Goal: Transaction & Acquisition: Purchase product/service

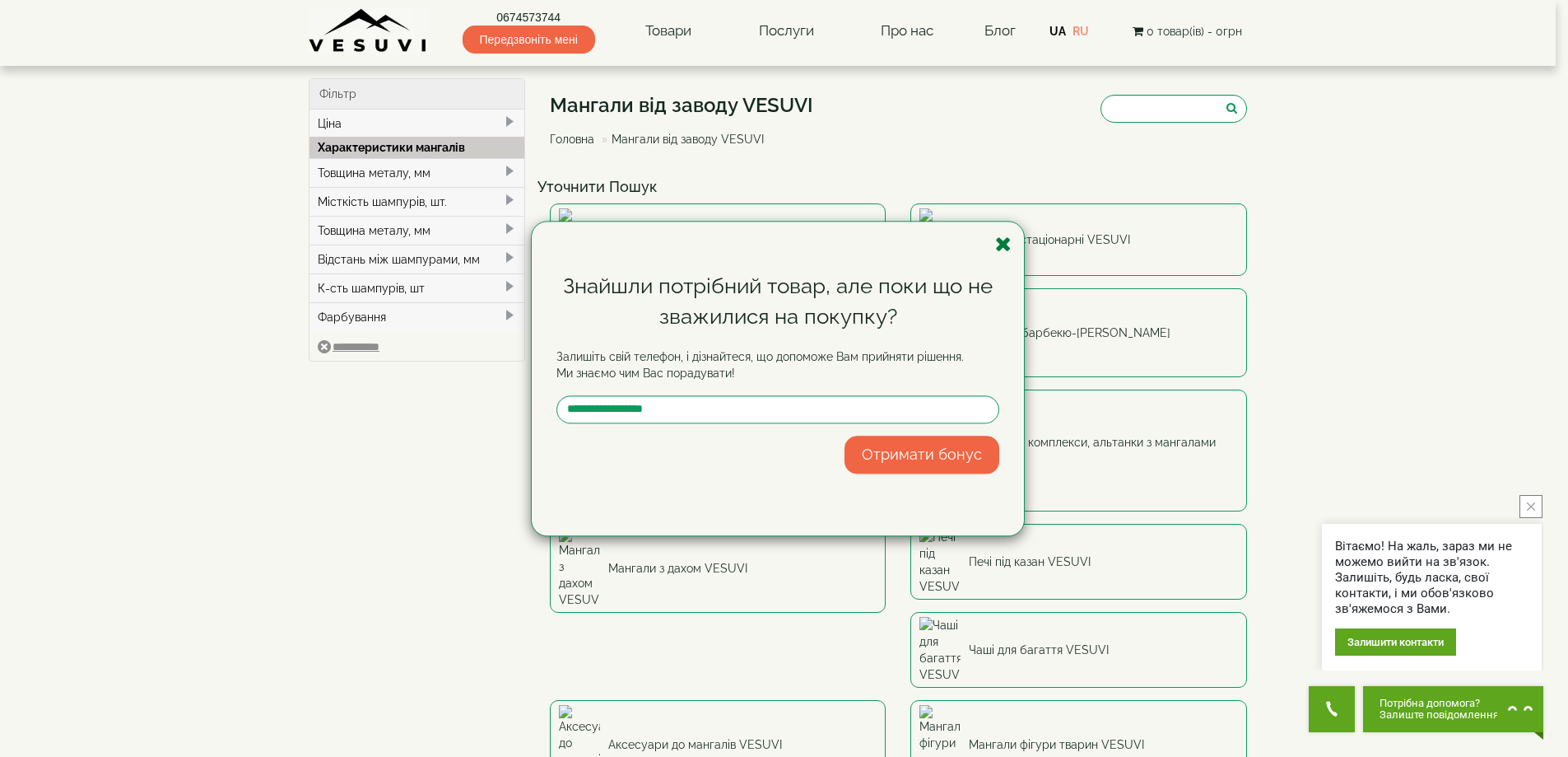
click at [1006, 241] on icon "button" at bounding box center [1004, 244] width 17 height 21
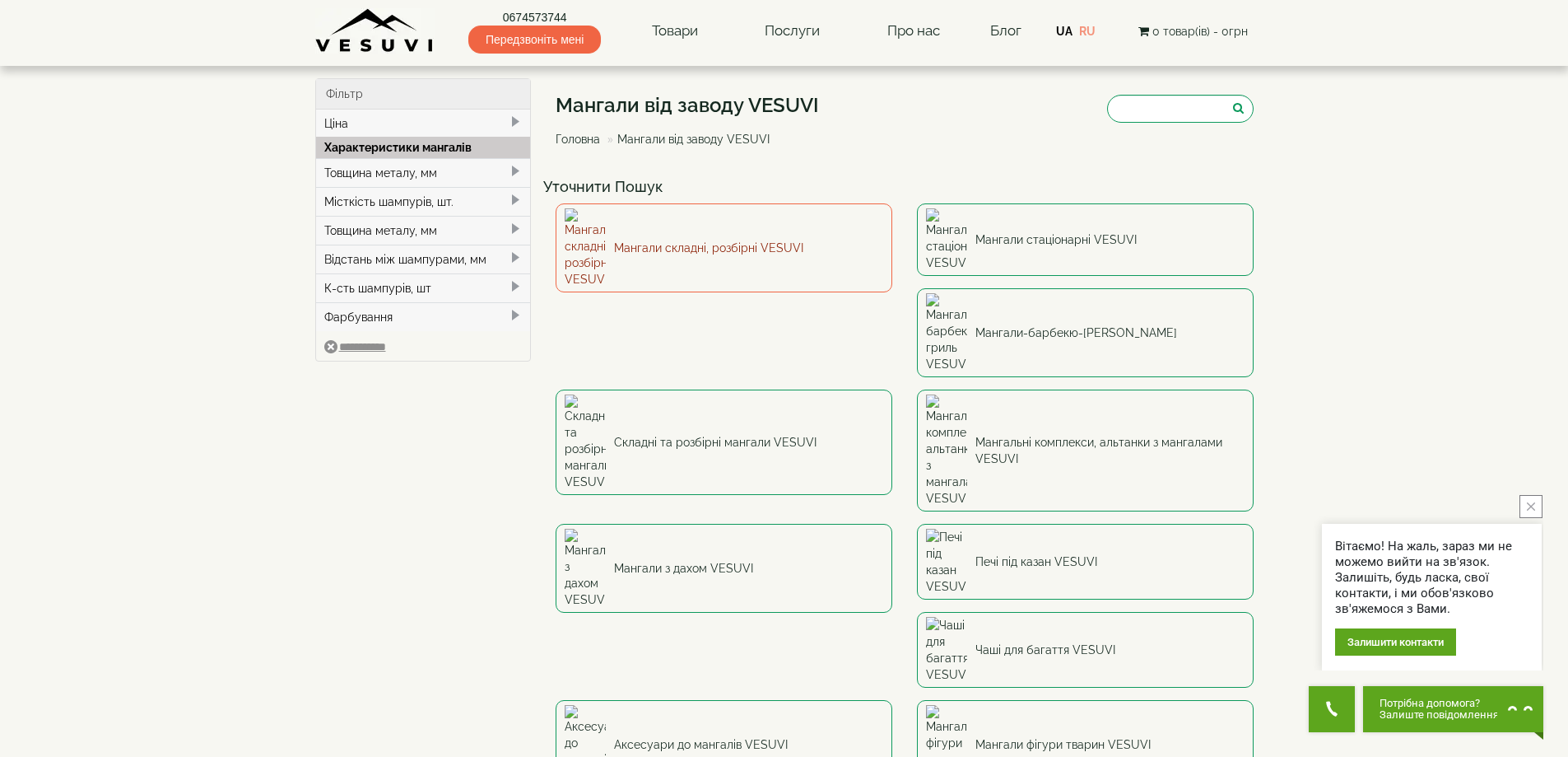
click at [729, 234] on link "Мангали складні, розбірні VESUVI" at bounding box center [724, 247] width 337 height 89
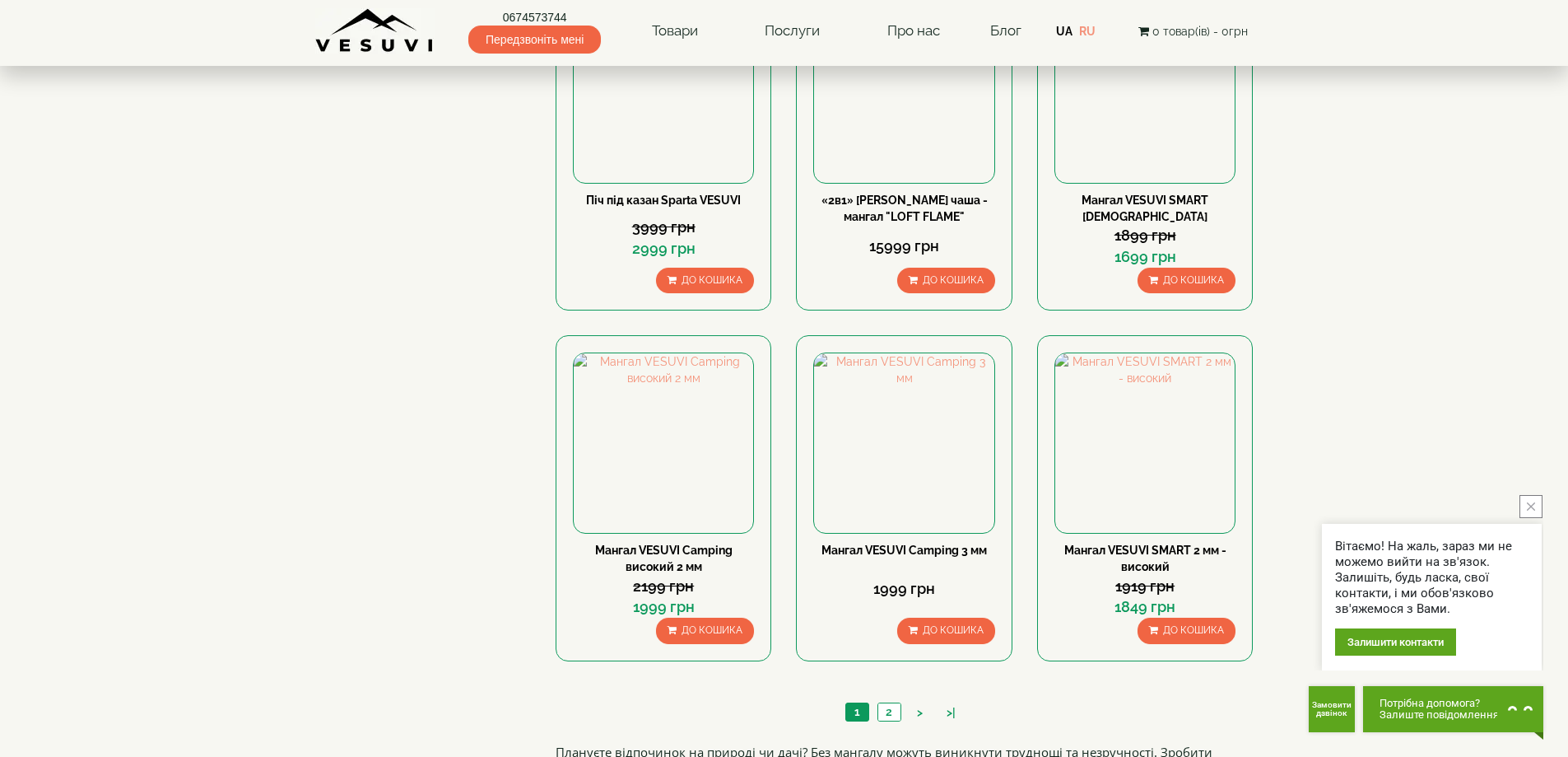
scroll to position [1400, 0]
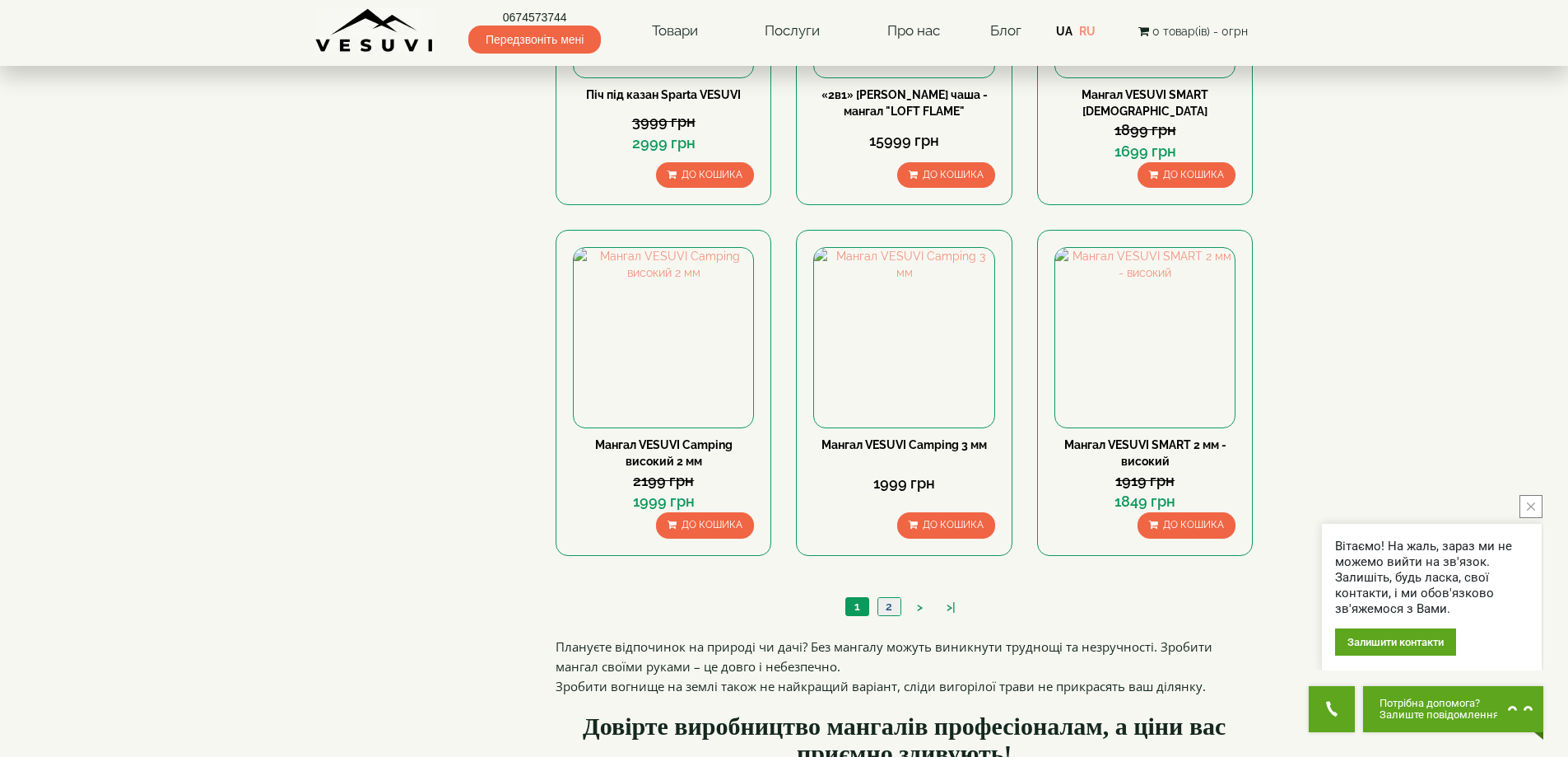
click at [888, 605] on link "2" at bounding box center [889, 606] width 23 height 17
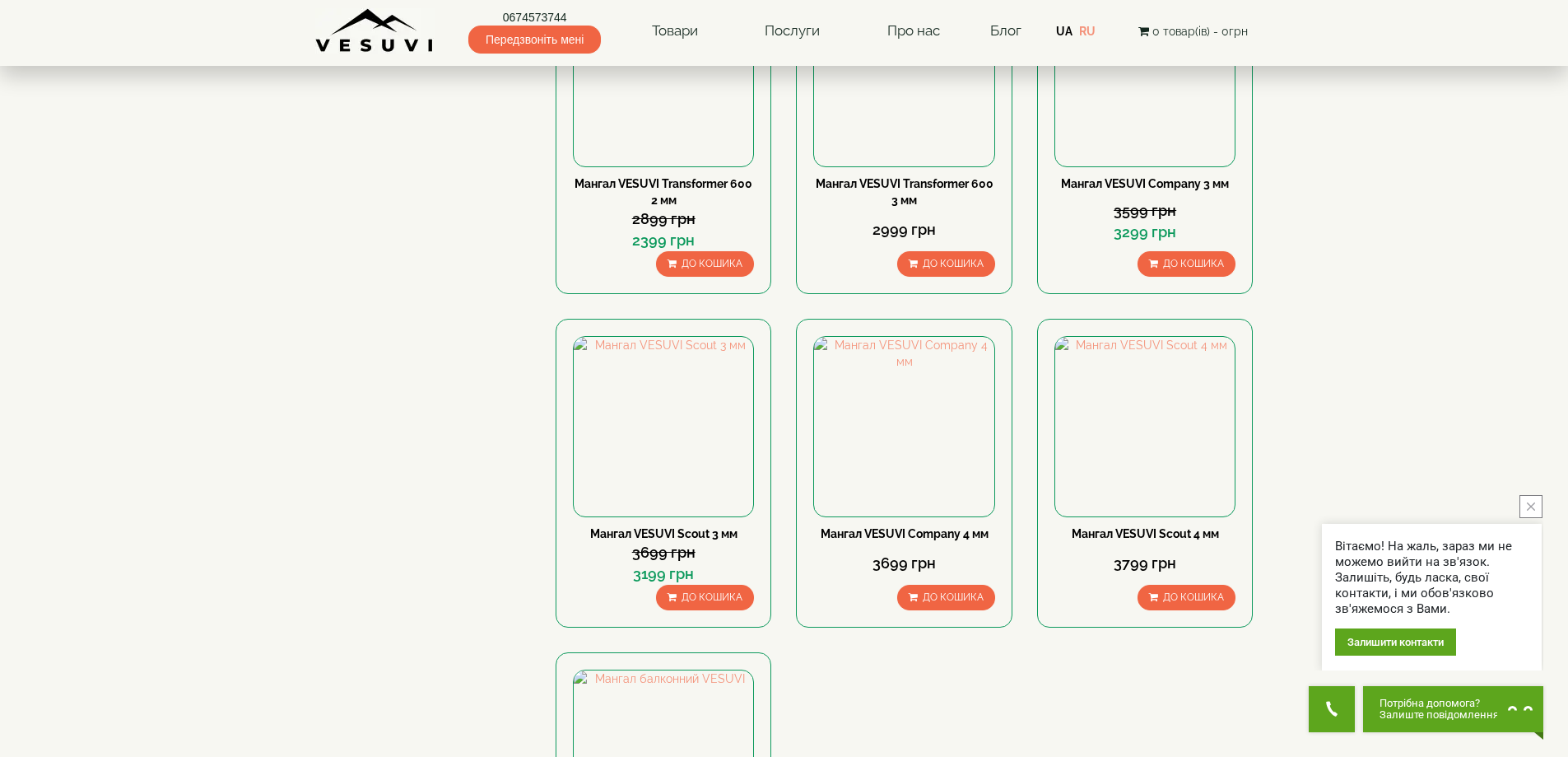
scroll to position [576, 0]
